Goal: Task Accomplishment & Management: Use online tool/utility

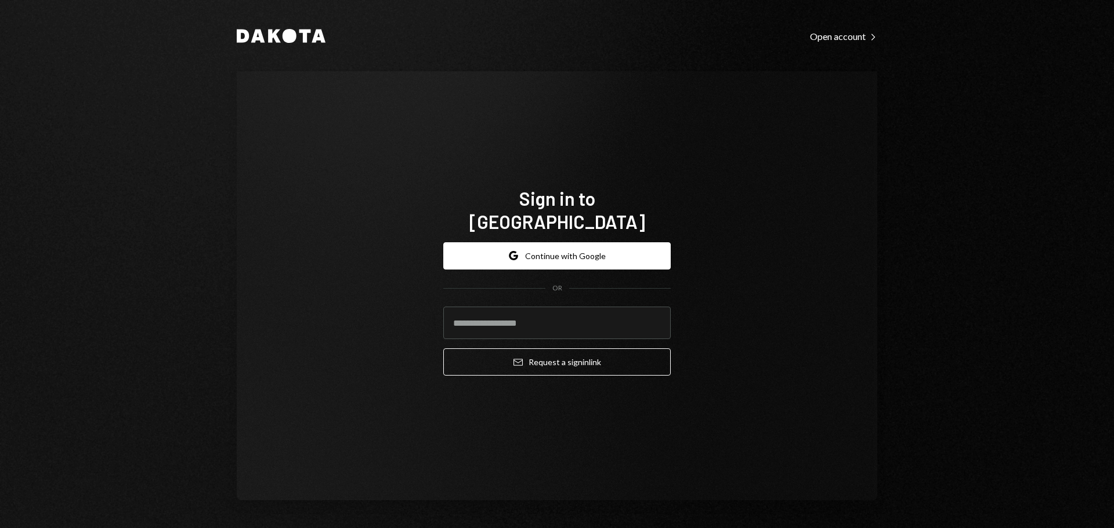
click at [607, 242] on button "Google Continue with Google" at bounding box center [556, 255] width 227 height 27
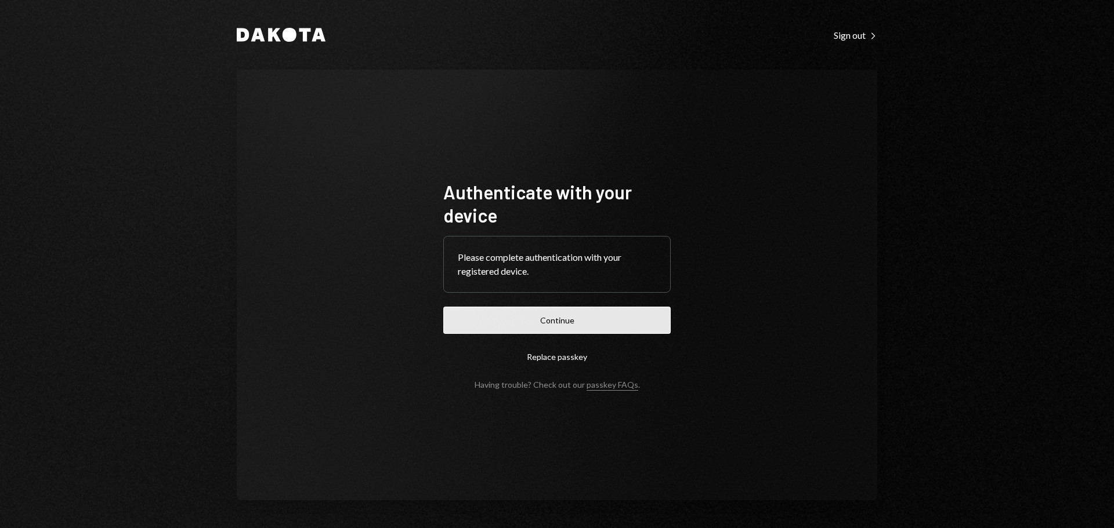
click at [584, 318] on button "Continue" at bounding box center [556, 320] width 227 height 27
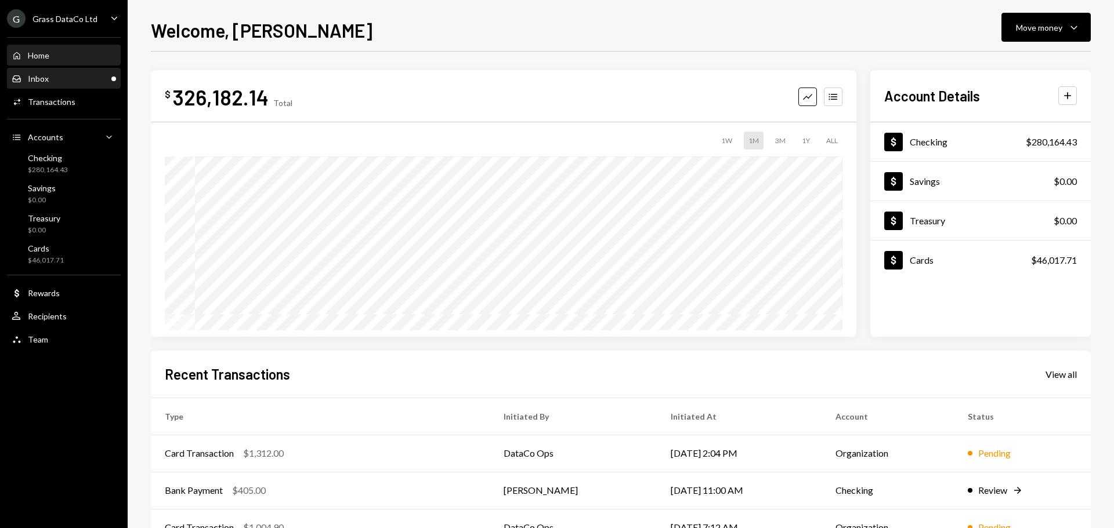
click at [26, 77] on div "Inbox Inbox" at bounding box center [30, 79] width 37 height 10
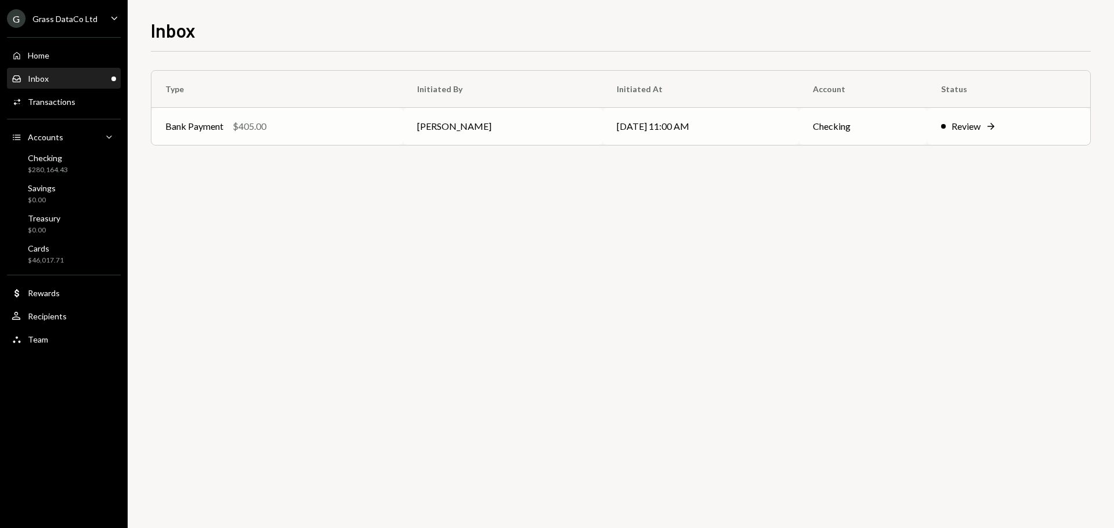
click at [343, 132] on div "Bank Payment $405.00" at bounding box center [277, 127] width 224 height 14
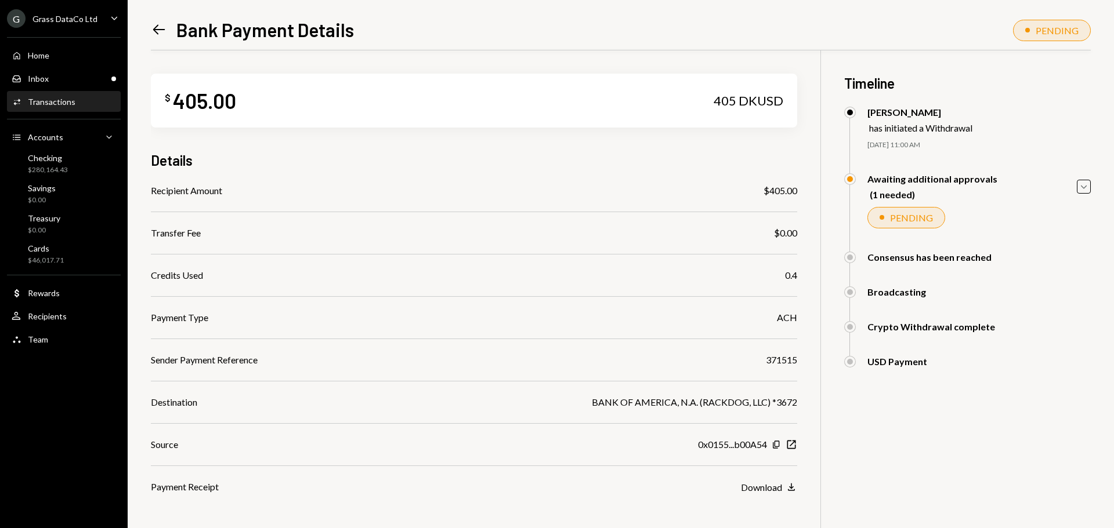
scroll to position [67, 0]
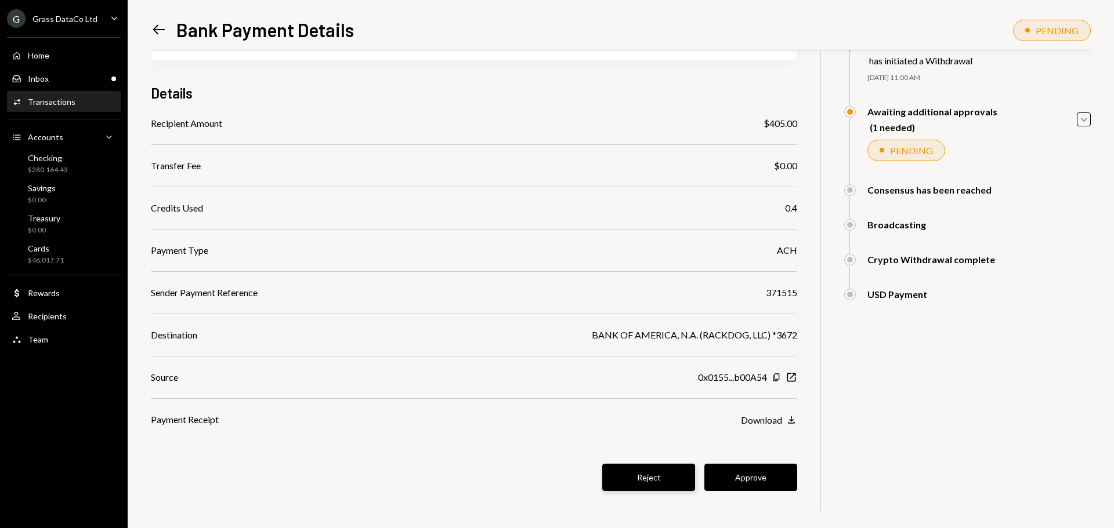
click at [647, 486] on button "Reject" at bounding box center [648, 477] width 93 height 27
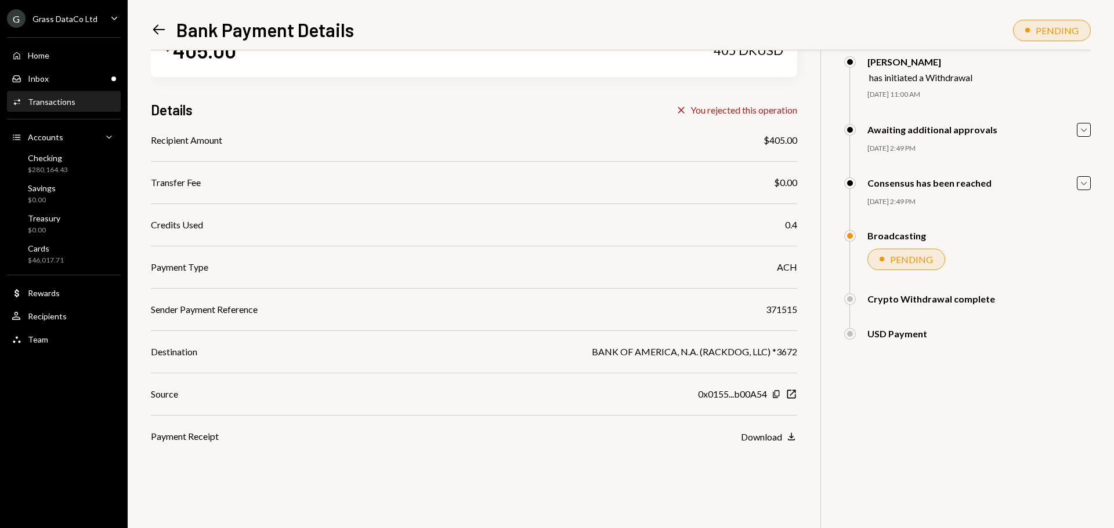
scroll to position [50, 0]
